Goal: Task Accomplishment & Management: Manage account settings

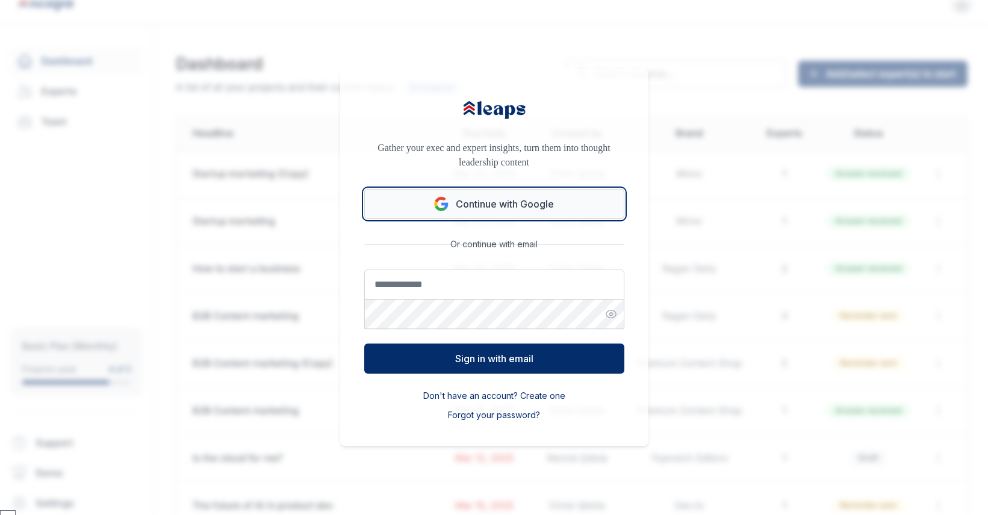
click at [502, 200] on button "Continue with Google" at bounding box center [494, 204] width 260 height 30
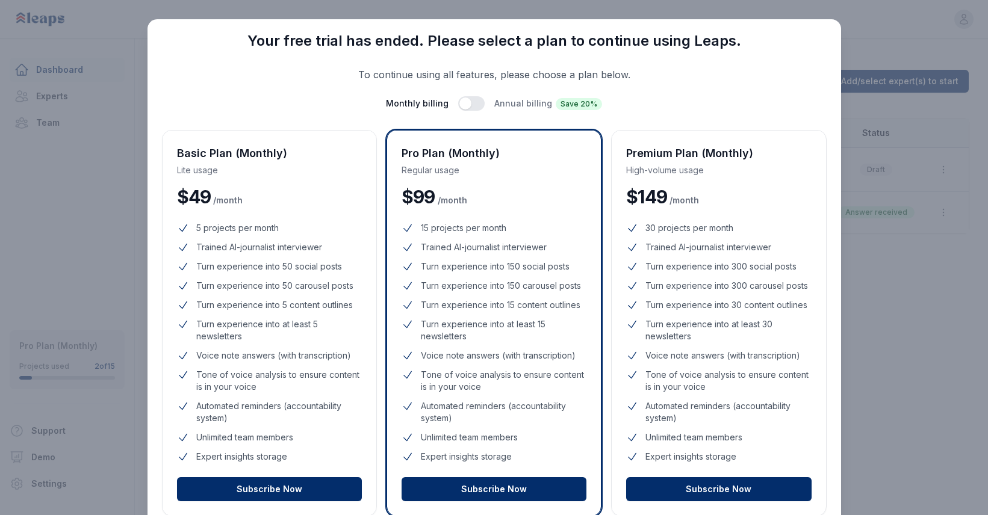
click at [877, 432] on div "Close Your free trial has ended. Please select a plan to continue using Leaps. …" at bounding box center [494, 353] width 988 height 706
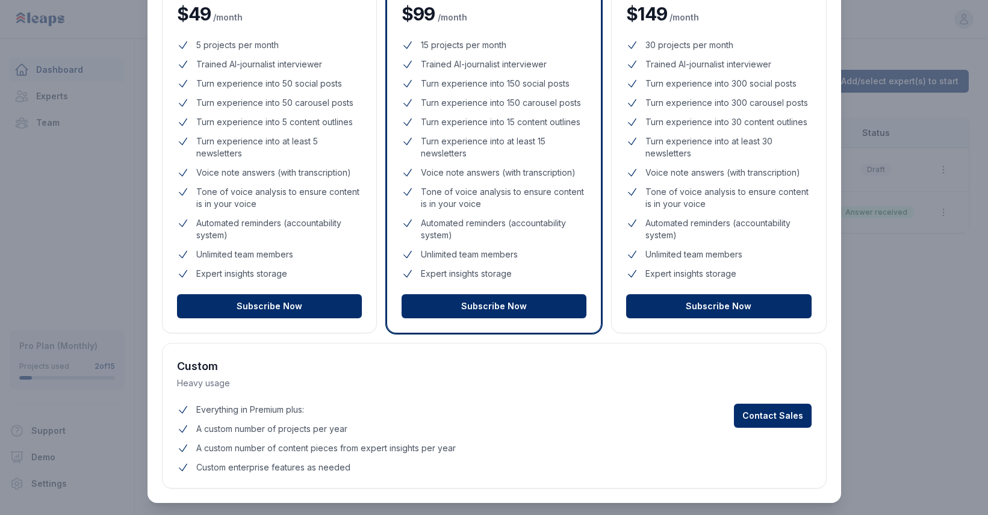
scroll to position [190, 0]
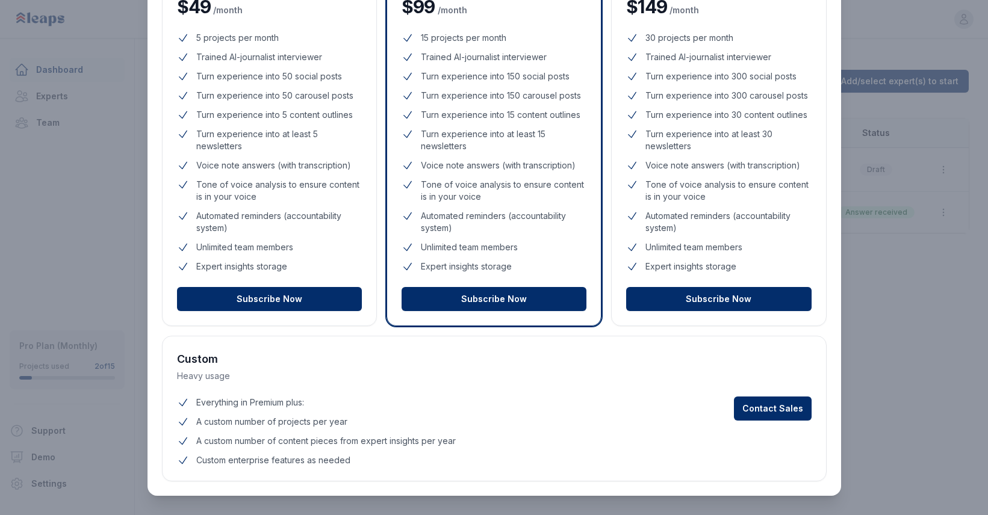
click at [880, 420] on div "Close Your free trial has ended. Please select a plan to continue using Leaps. …" at bounding box center [494, 163] width 988 height 706
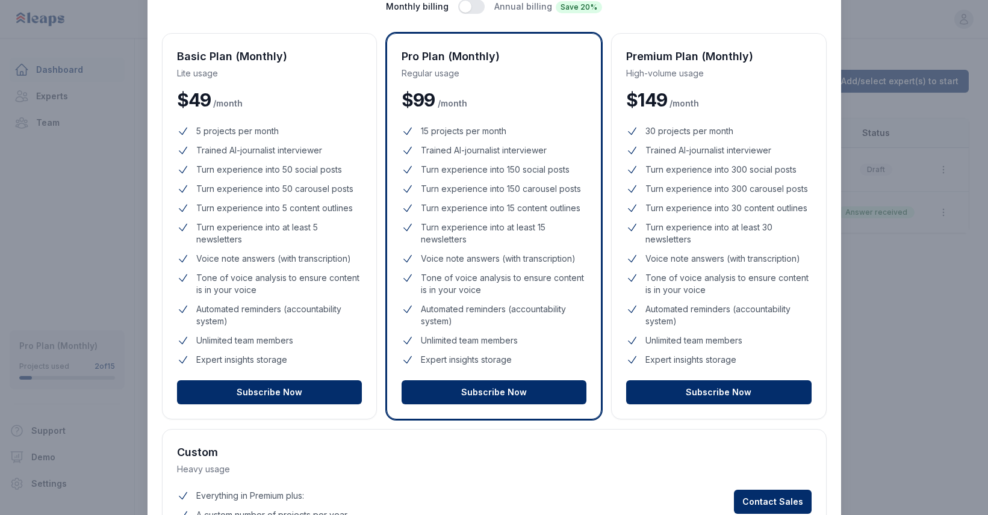
scroll to position [0, 0]
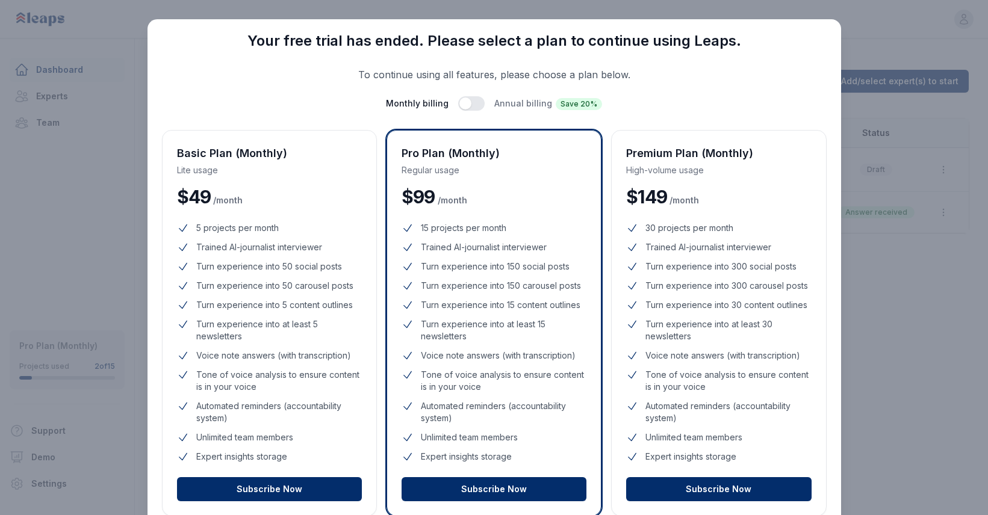
click at [70, 65] on div "Close Your free trial has ended. Please select a plan to continue using Leaps. …" at bounding box center [494, 353] width 988 height 706
drag, startPoint x: 578, startPoint y: 51, endPoint x: 547, endPoint y: 85, distance: 46.1
click at [615, 66] on div "Your free trial has ended. Please select a plan to continue using Leaps. To con…" at bounding box center [494, 72] width 665 height 77
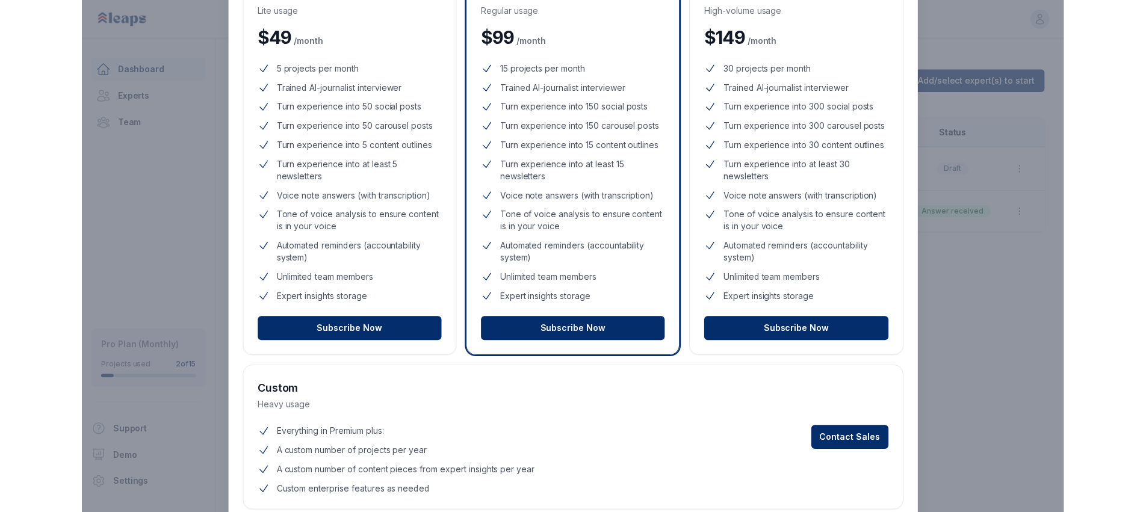
scroll to position [160, 0]
